Goal: Task Accomplishment & Management: Use online tool/utility

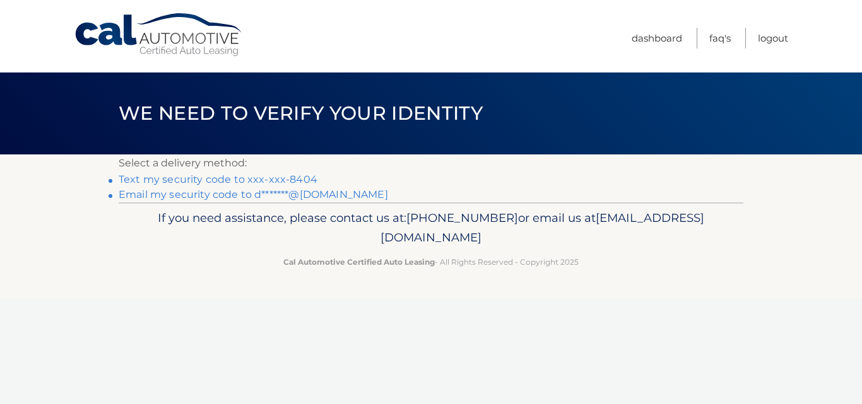
click at [263, 177] on link "Text my security code to xxx-xxx-8404" at bounding box center [218, 179] width 199 height 12
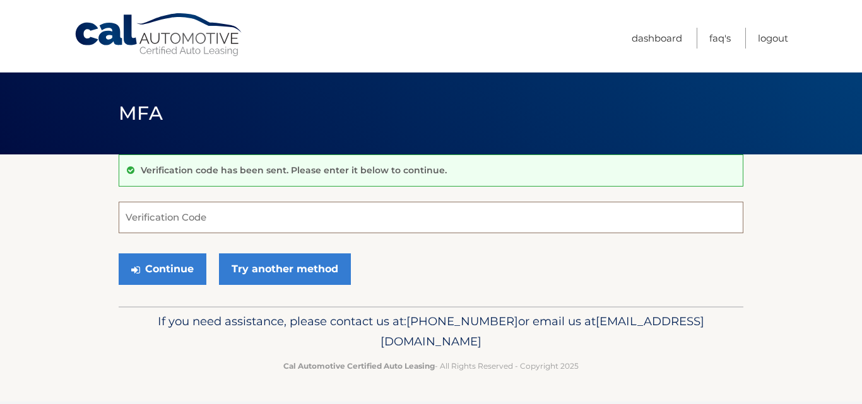
click at [298, 214] on input "Verification Code" at bounding box center [431, 218] width 625 height 32
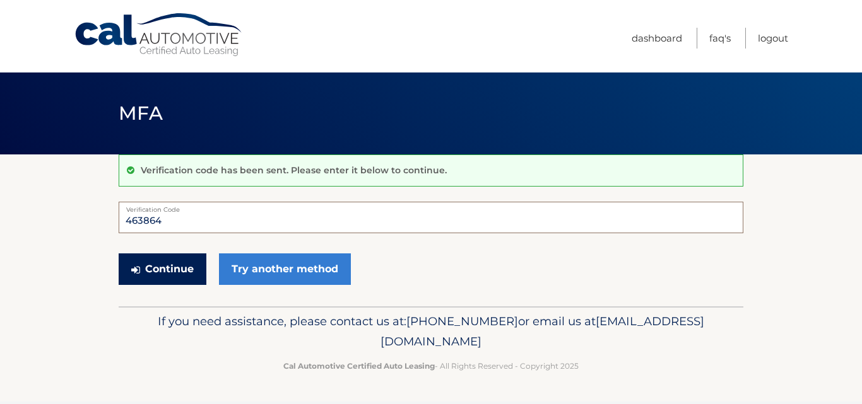
type input "463864"
click at [148, 266] on button "Continue" at bounding box center [163, 270] width 88 height 32
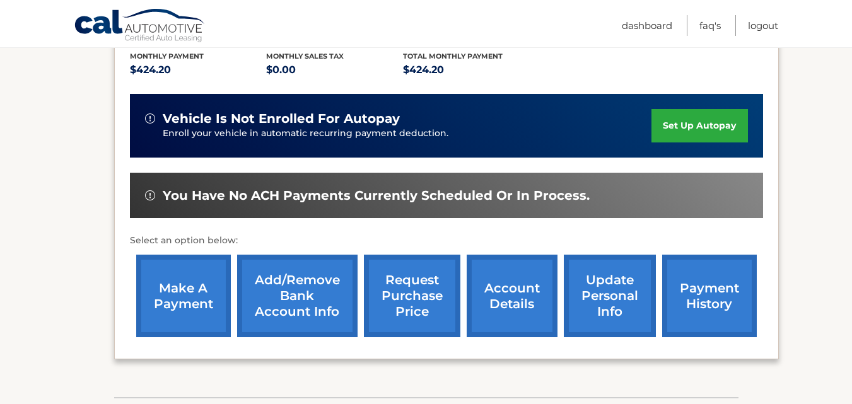
scroll to position [290, 0]
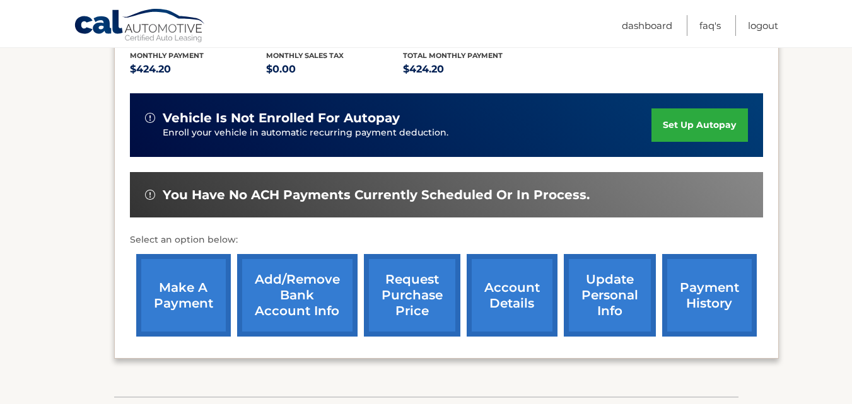
click at [197, 288] on link "make a payment" at bounding box center [183, 295] width 95 height 83
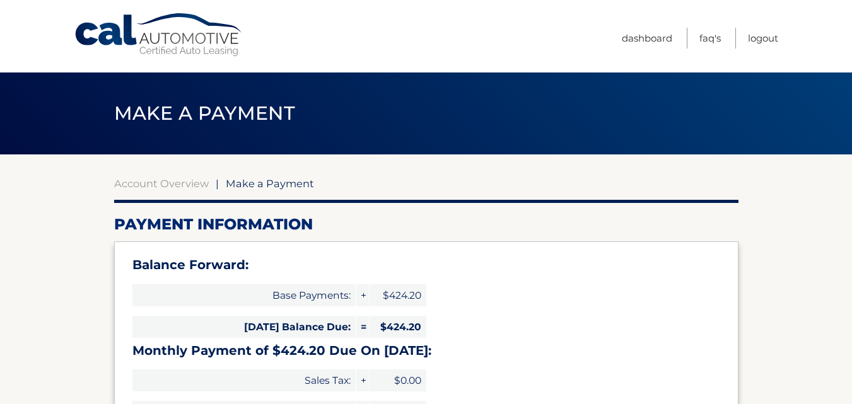
select select "MjZlNTAwZGQtOTllMi00OGQxLThhMzYtNGUzNWJkMzQyZmE1"
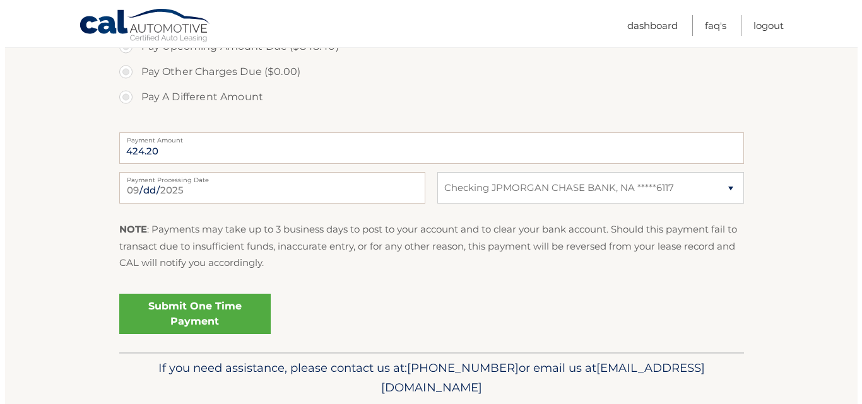
scroll to position [507, 0]
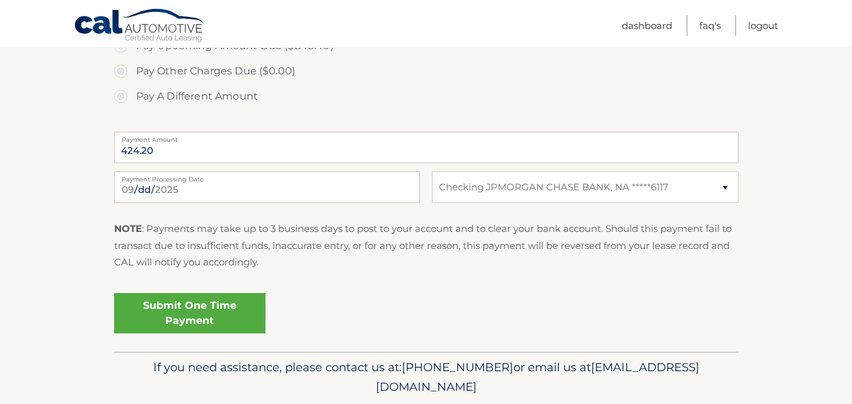
click at [213, 320] on link "Submit One Time Payment" at bounding box center [189, 313] width 151 height 40
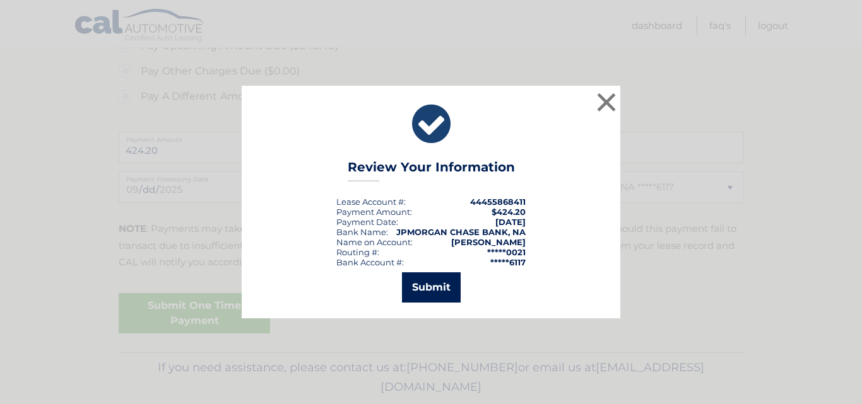
click at [437, 294] on button "Submit" at bounding box center [431, 288] width 59 height 30
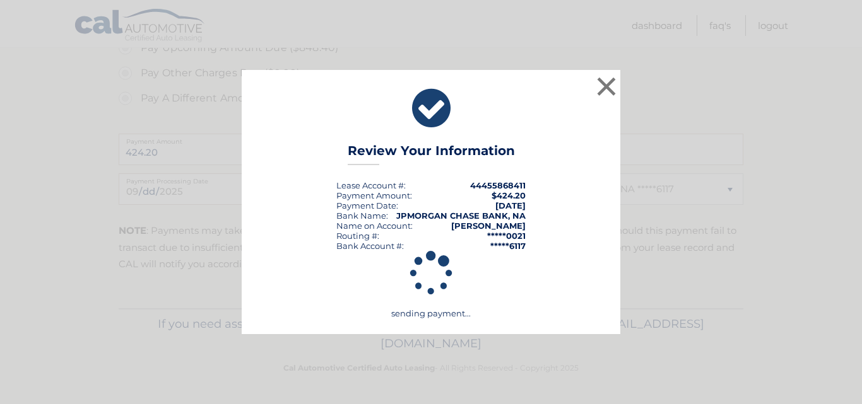
scroll to position [505, 0]
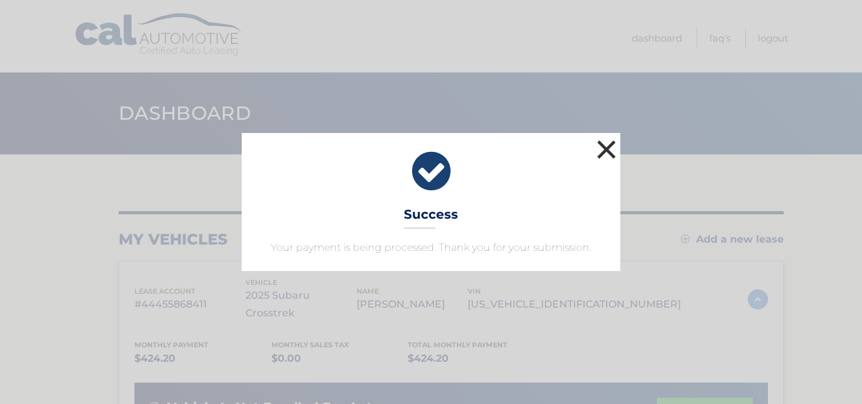
click at [603, 151] on button "×" at bounding box center [606, 149] width 25 height 25
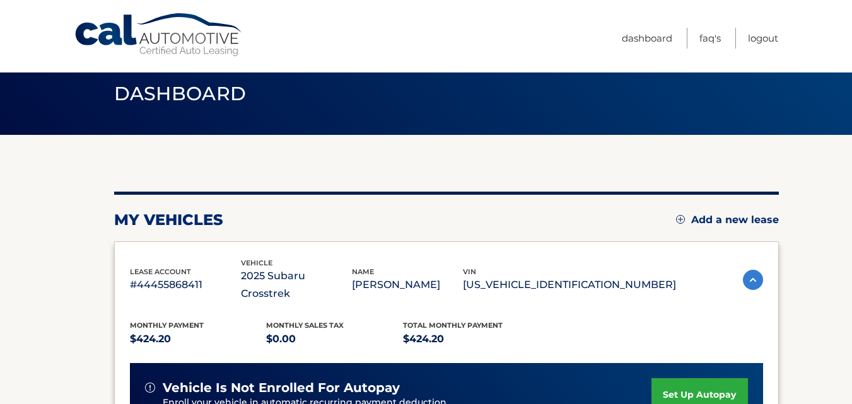
scroll to position [20, 0]
